Goal: Find specific page/section: Find specific page/section

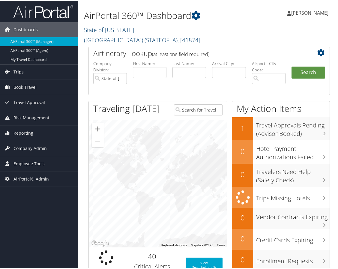
click at [120, 31] on link "State of Louisiana (SOLA) ( STATEOFLA ) , [ 41874 ]" at bounding box center [142, 34] width 116 height 18
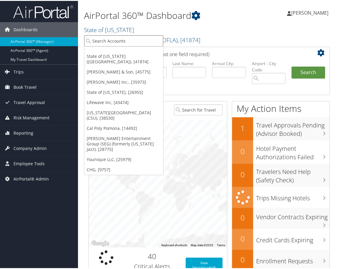
click at [116, 41] on input "search" at bounding box center [123, 40] width 79 height 11
type input "wagner"
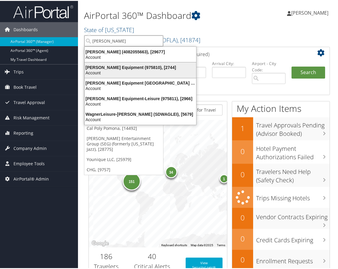
click at [110, 68] on div "Wagner Equipment (975810), [2744]" at bounding box center [140, 66] width 119 height 5
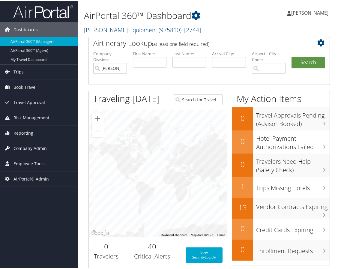
click at [32, 148] on span "Company Admin" at bounding box center [30, 147] width 33 height 15
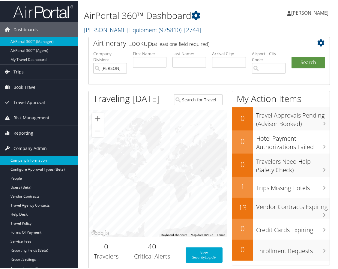
click at [36, 157] on link "Company Information" at bounding box center [39, 159] width 78 height 9
